Goal: Find specific page/section: Find specific page/section

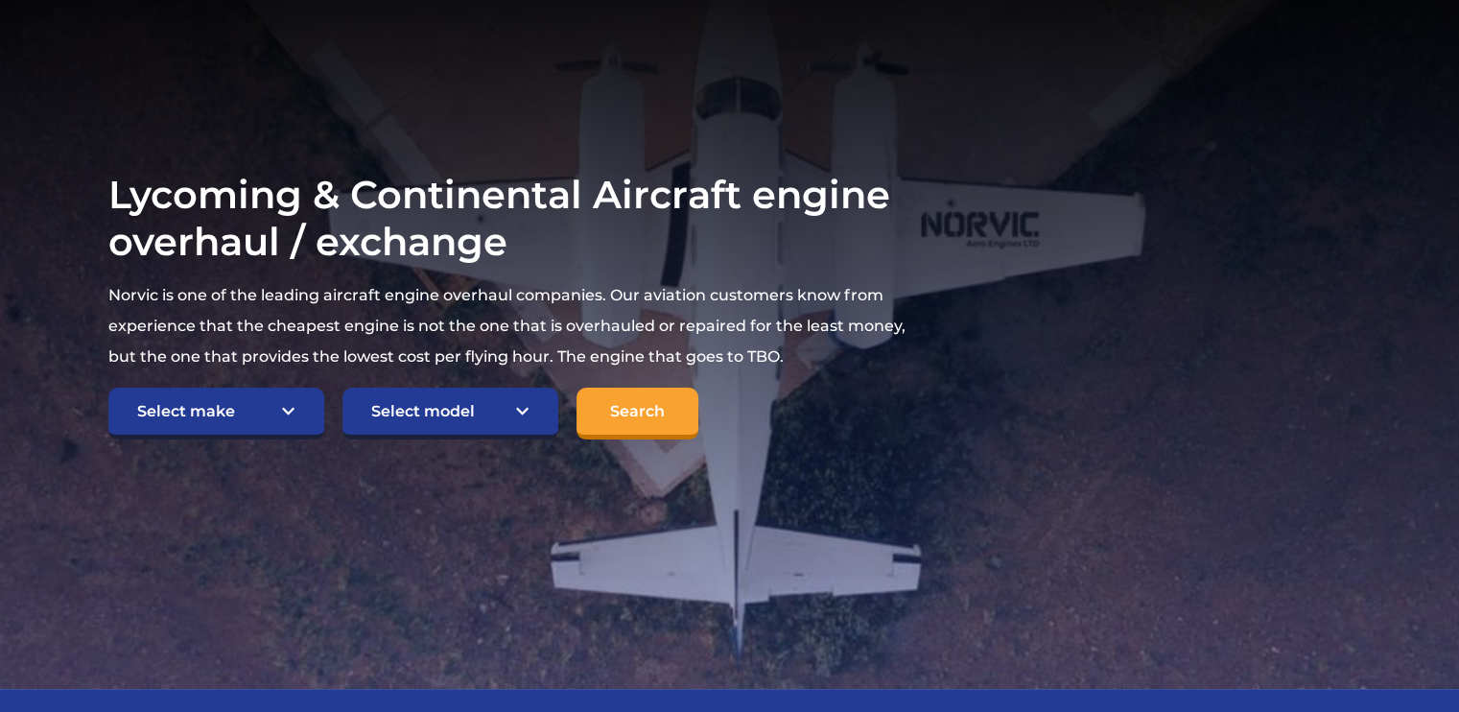
scroll to position [279, 0]
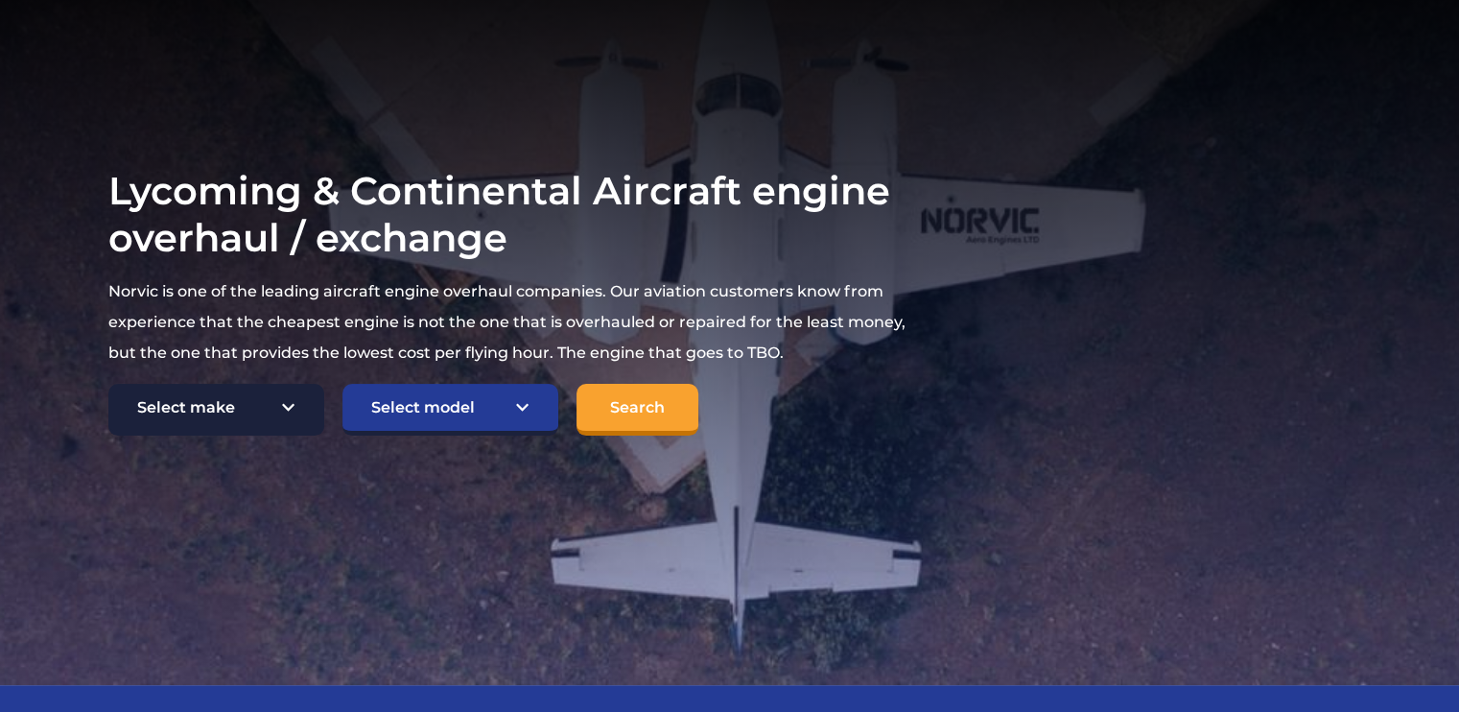
click at [279, 406] on select "Select make TCM Continental Lycoming" at bounding box center [216, 410] width 216 height 52
select select "Lycoming"
click at [108, 384] on select "Select make TCM Continental Lycoming" at bounding box center [216, 410] width 216 height 52
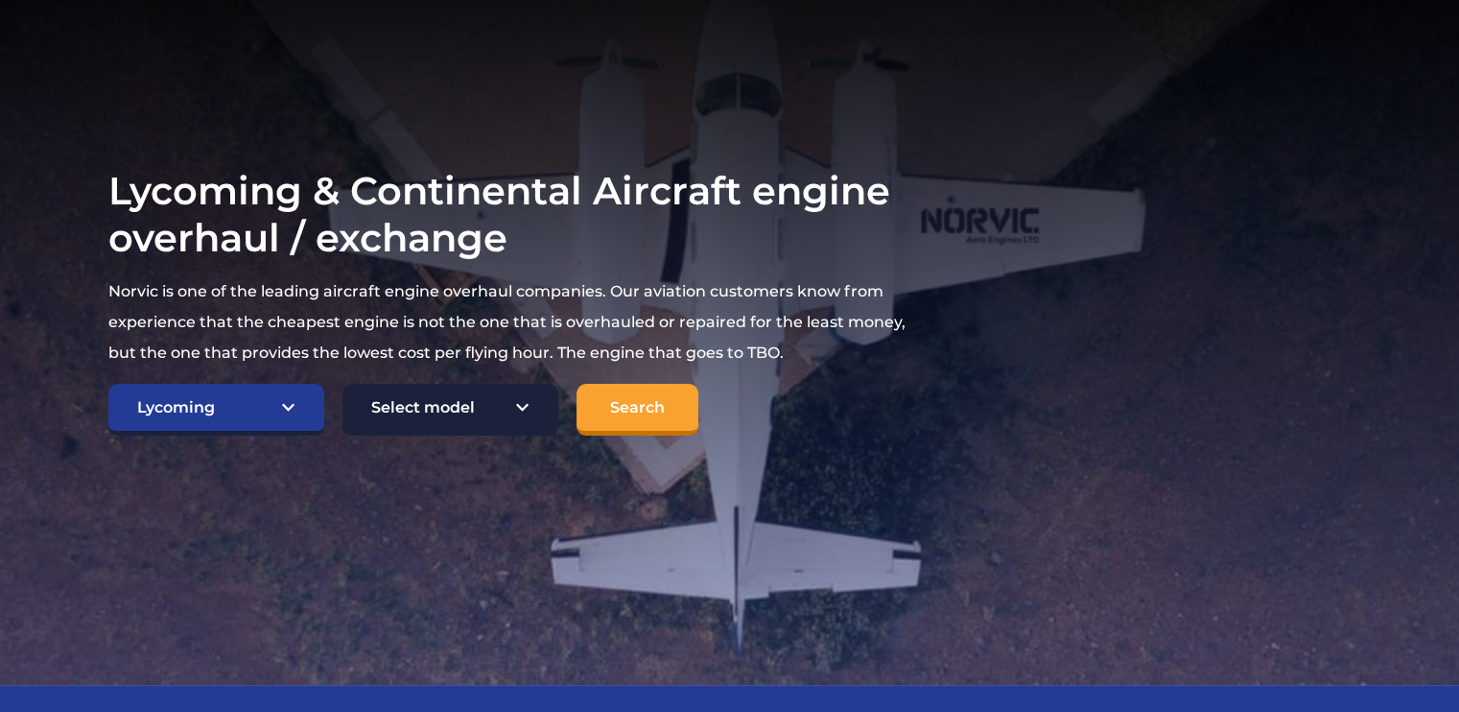
click at [513, 405] on select "Select model American Champion 7KCAB Bellanca Citabria IO-320-E2A Beech 23 Musk…" at bounding box center [450, 410] width 216 height 52
select select "660"
click at [342, 384] on select "Select model American Champion 7KCAB Bellanca Citabria IO-320-E2A Beech 23 Musk…" at bounding box center [450, 410] width 216 height 52
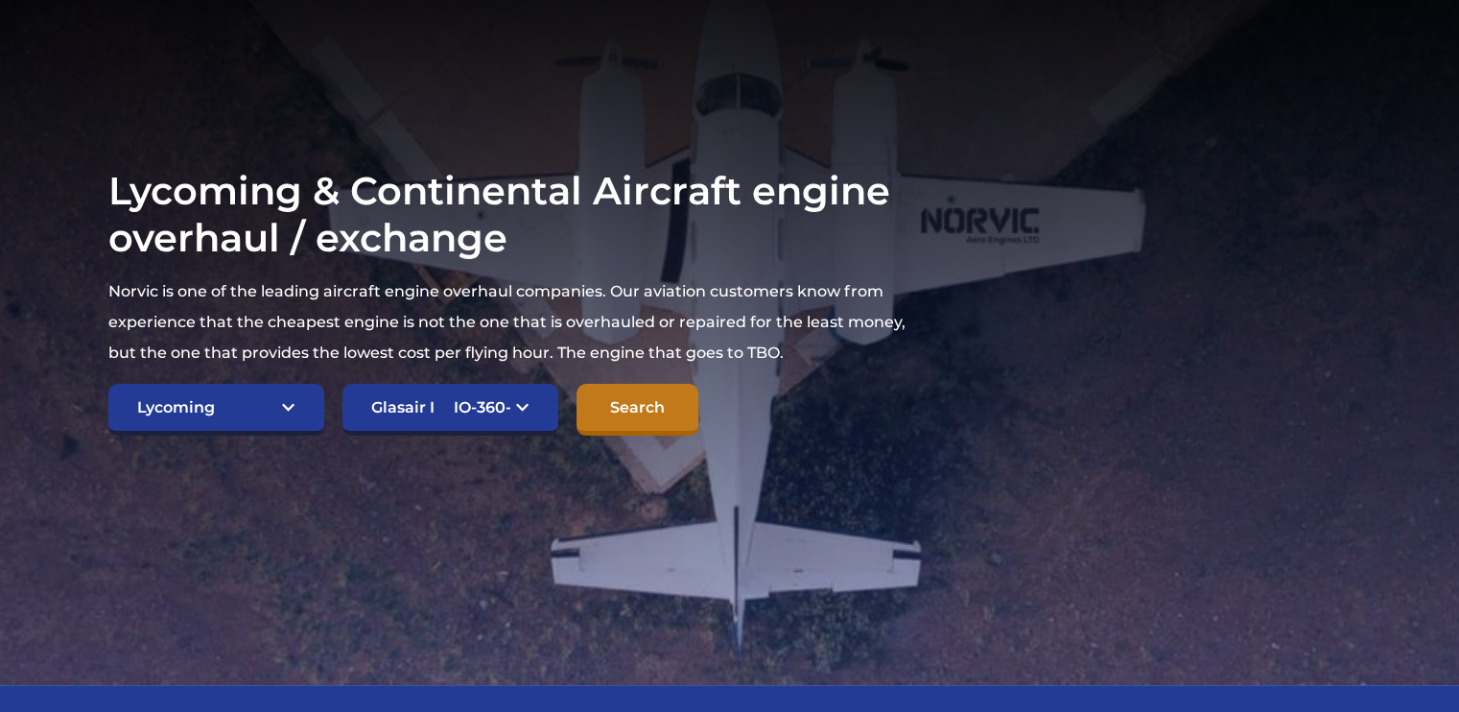
click at [629, 406] on input "Search" at bounding box center [637, 410] width 122 height 52
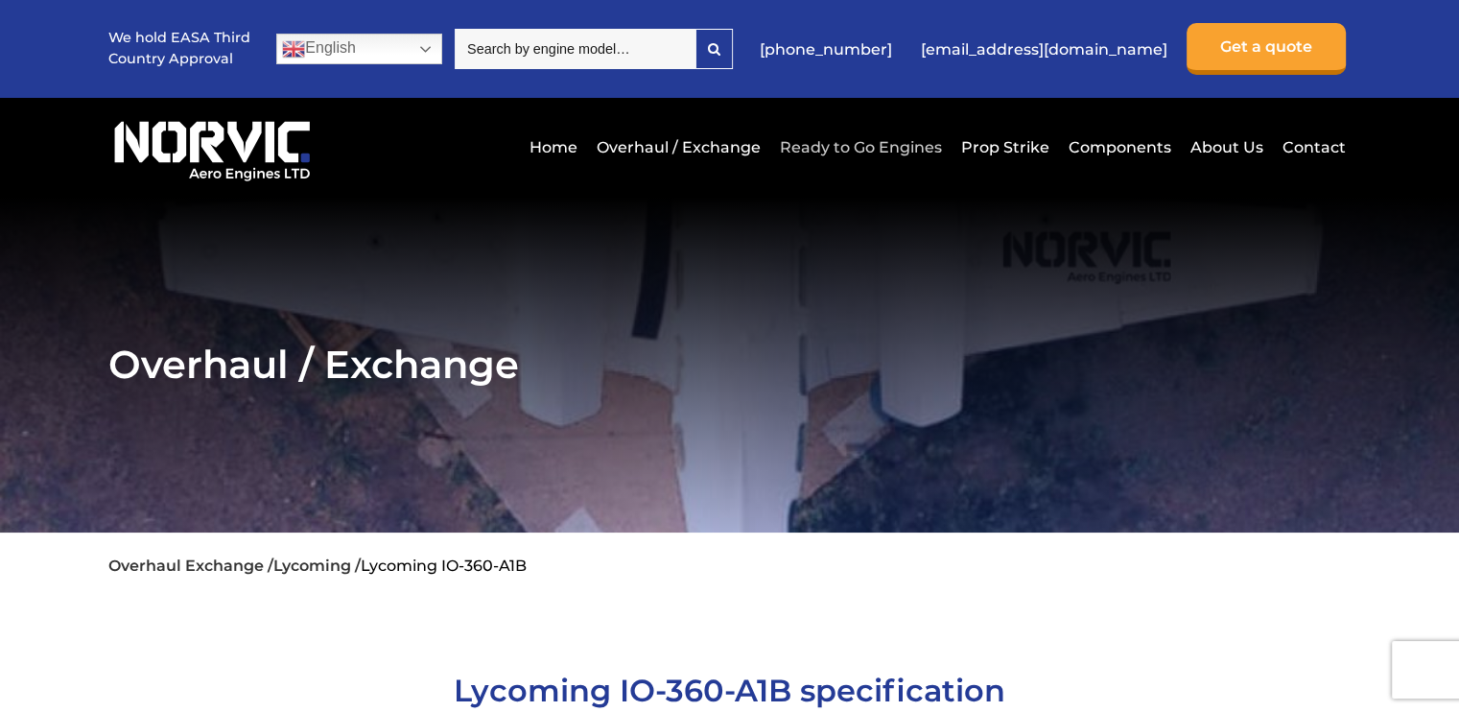
click at [829, 150] on link "Ready to Go Engines" at bounding box center [861, 147] width 172 height 47
